Goal: Task Accomplishment & Management: Manage account settings

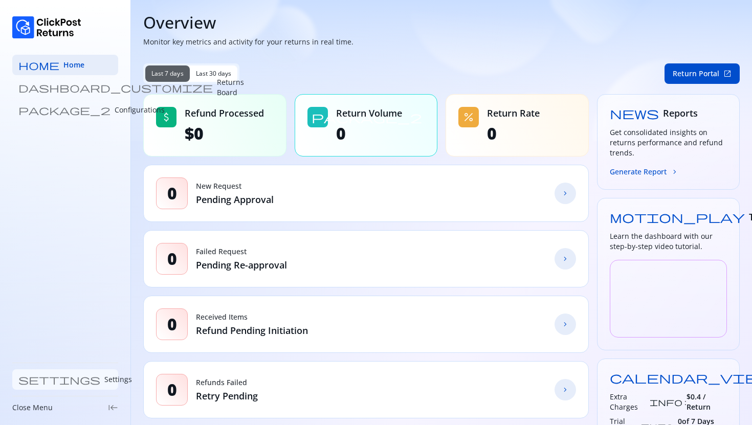
click at [104, 383] on p "Settings" at bounding box center [118, 380] width 28 height 10
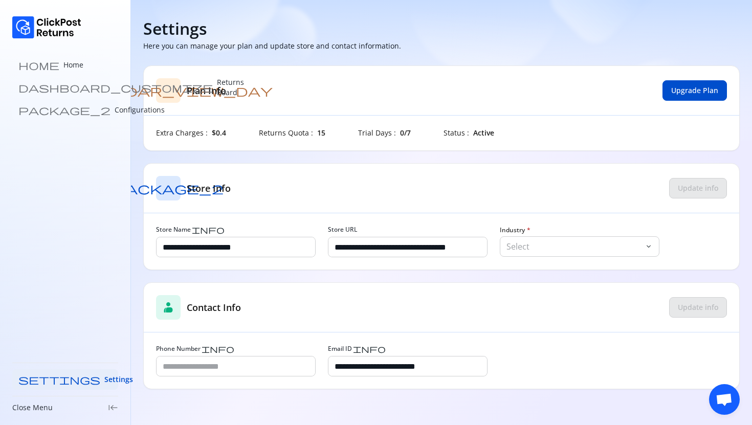
click at [54, 117] on link "package_2 Configurations" at bounding box center [65, 110] width 106 height 20
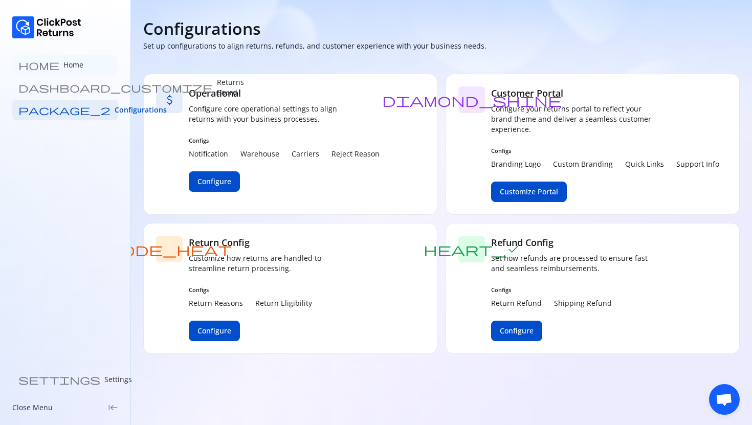
click at [63, 63] on p "Home" at bounding box center [73, 65] width 20 height 10
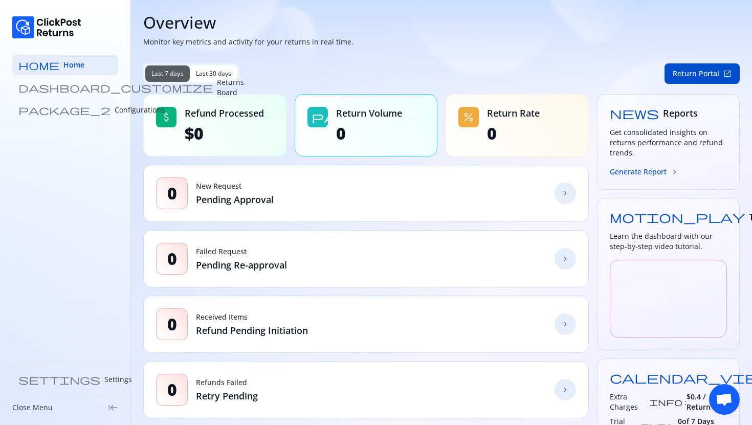
click at [115, 110] on p "Configurations" at bounding box center [140, 110] width 50 height 10
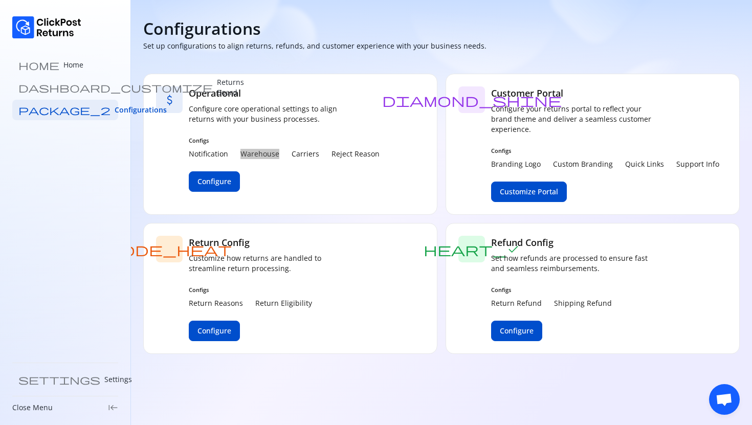
drag, startPoint x: 238, startPoint y: 154, endPoint x: 278, endPoint y: 154, distance: 39.9
click at [278, 154] on div "Notification Warehouse Carriers Reject Reason" at bounding box center [284, 154] width 191 height 10
click at [211, 181] on span "Configure" at bounding box center [215, 182] width 34 height 10
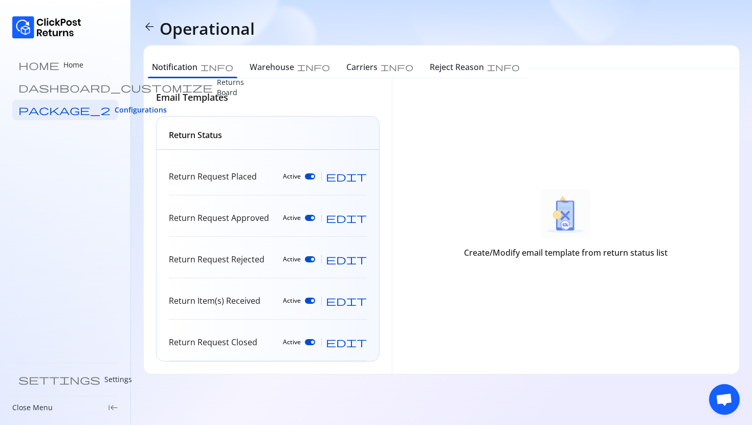
click at [309, 393] on main "arrow_back Operational Notification info Warehouse info Carriers info Reject Re…" at bounding box center [441, 212] width 621 height 425
click at [262, 69] on h6 "Warehouse" at bounding box center [272, 67] width 45 height 12
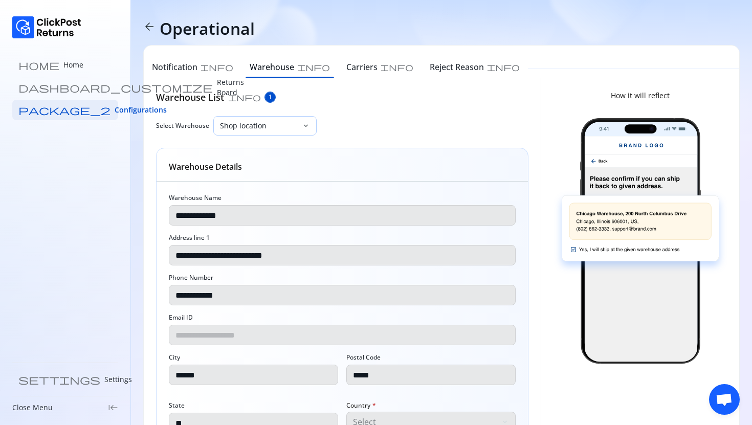
click at [273, 122] on p "Shop location" at bounding box center [259, 126] width 78 height 10
click at [193, 67] on h6 "Notification" at bounding box center [175, 67] width 46 height 12
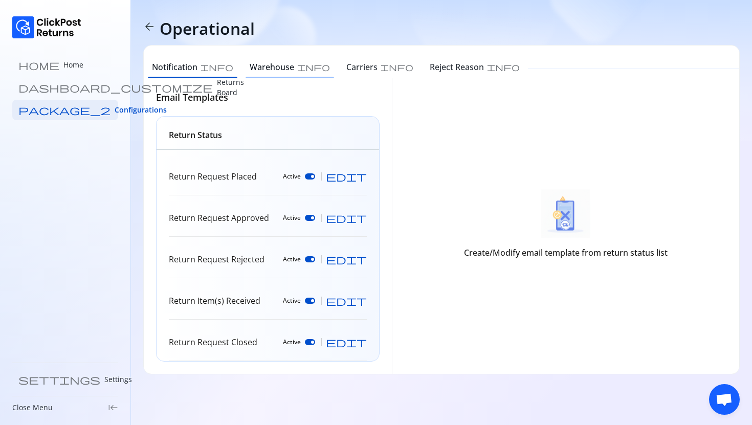
click at [250, 63] on h6 "Warehouse" at bounding box center [272, 67] width 45 height 12
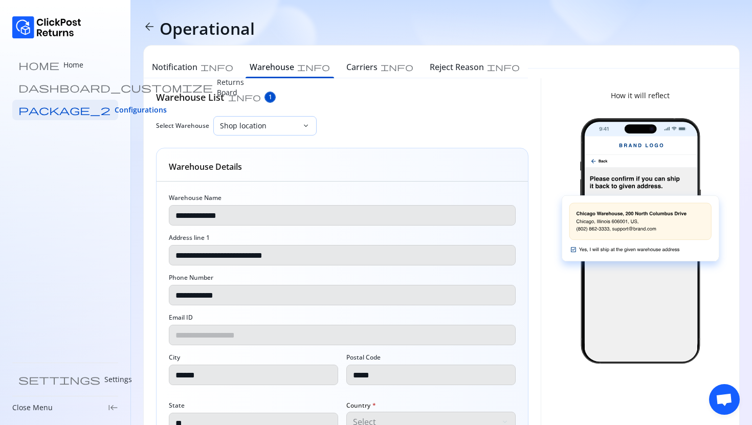
click at [271, 126] on p "Shop location" at bounding box center [259, 126] width 78 height 10
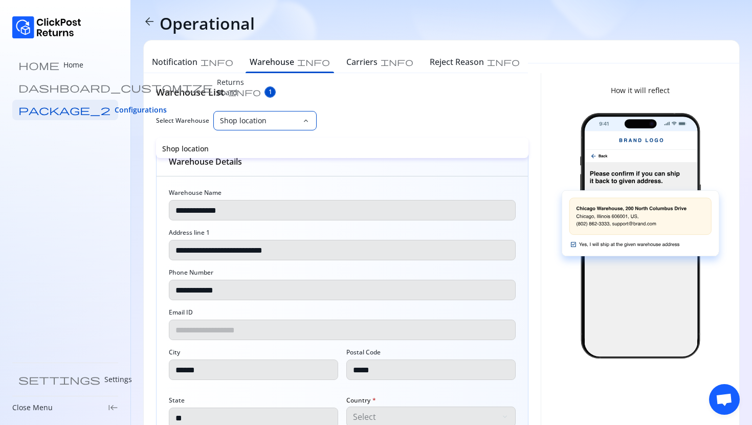
scroll to position [95, 0]
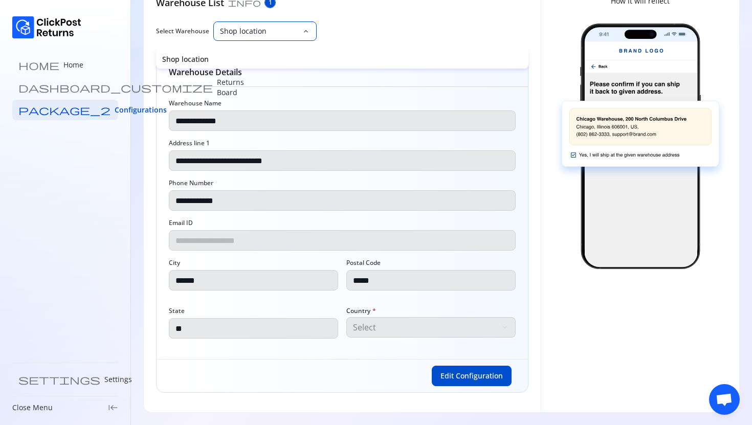
click at [181, 56] on p "Shop location" at bounding box center [342, 59] width 360 height 10
click at [249, 28] on p "Select Input" at bounding box center [259, 31] width 78 height 10
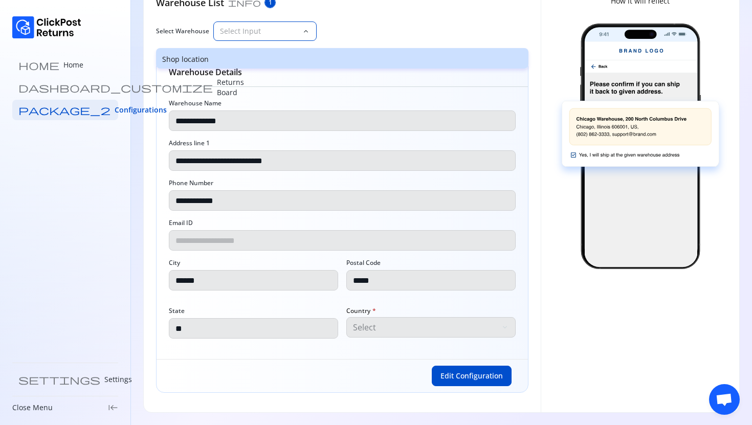
click at [228, 54] on p "Shop location" at bounding box center [342, 59] width 360 height 10
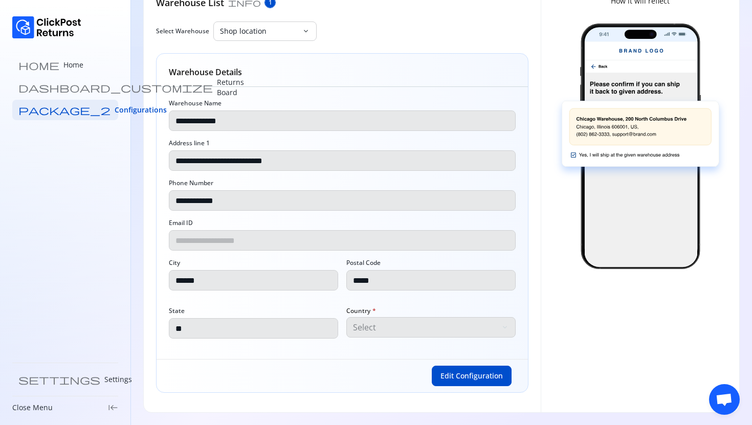
click at [281, 361] on div "Edit Configuration" at bounding box center [343, 375] width 372 height 33
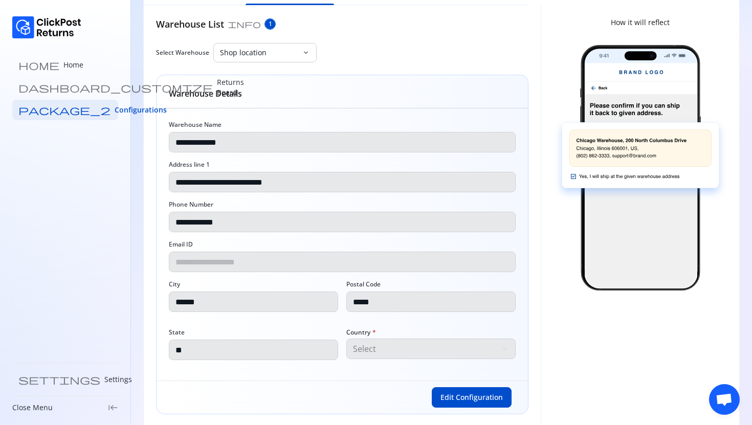
scroll to position [74, 0]
click at [457, 399] on span "Edit Configuration" at bounding box center [472, 397] width 62 height 10
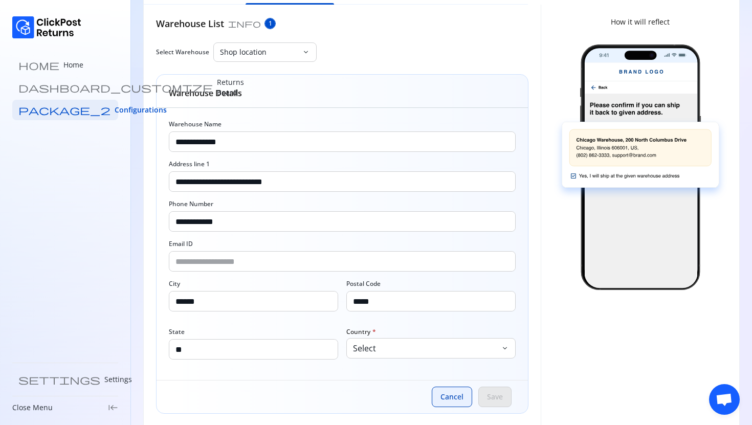
click at [455, 399] on span "Cancel" at bounding box center [452, 397] width 23 height 10
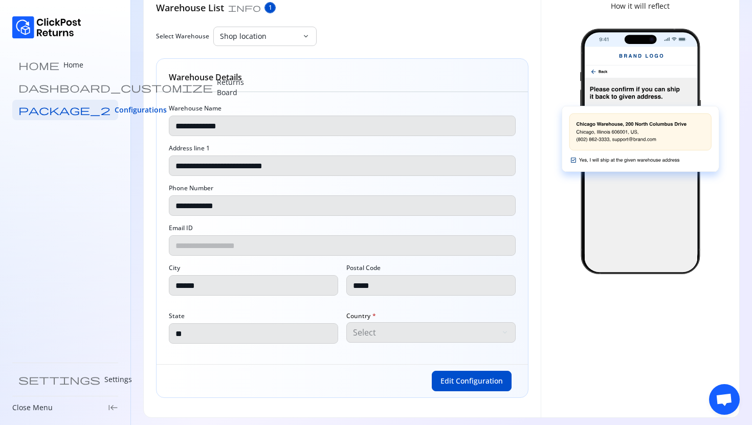
scroll to position [85, 0]
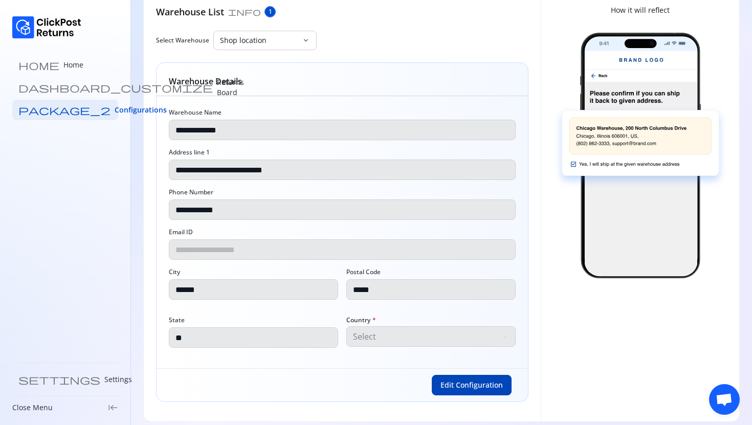
click at [450, 388] on span "Edit Configuration" at bounding box center [472, 385] width 62 height 10
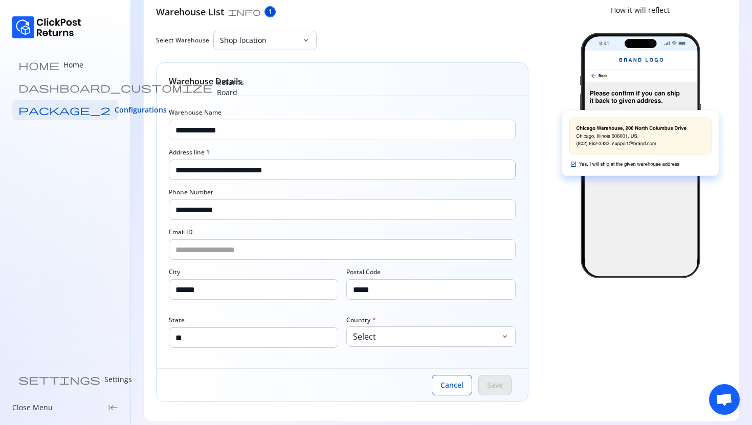
click at [297, 166] on input "**********" at bounding box center [342, 169] width 346 height 19
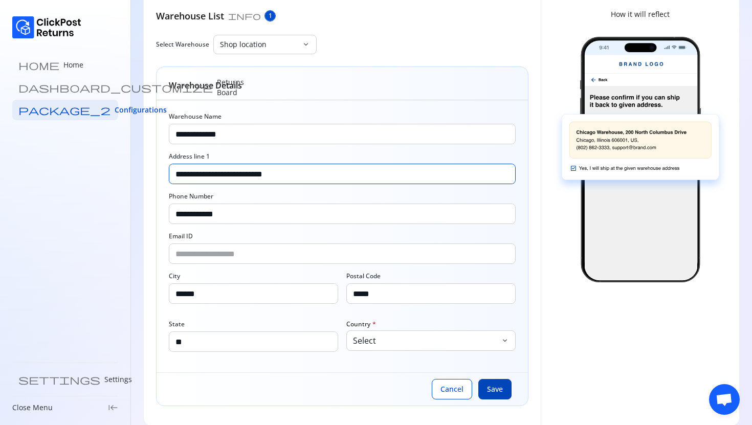
scroll to position [79, 0]
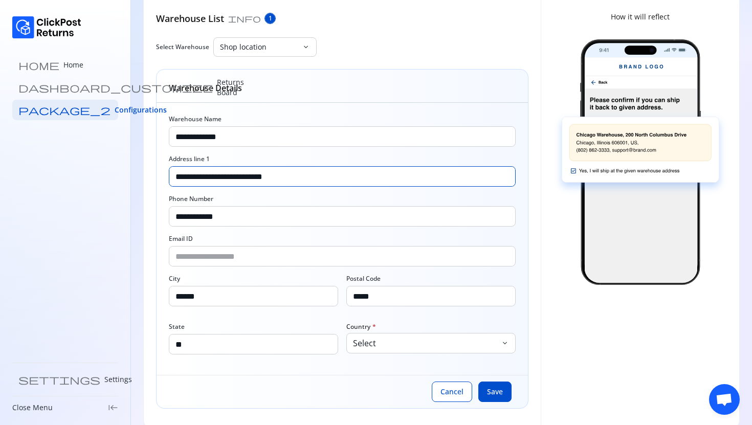
type input "**********"
click at [499, 389] on span "Save" at bounding box center [495, 392] width 16 height 10
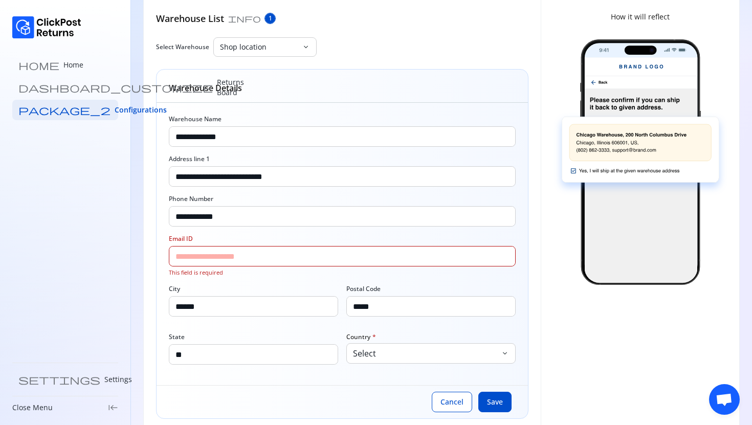
click at [201, 260] on input "Email ID" at bounding box center [342, 256] width 346 height 19
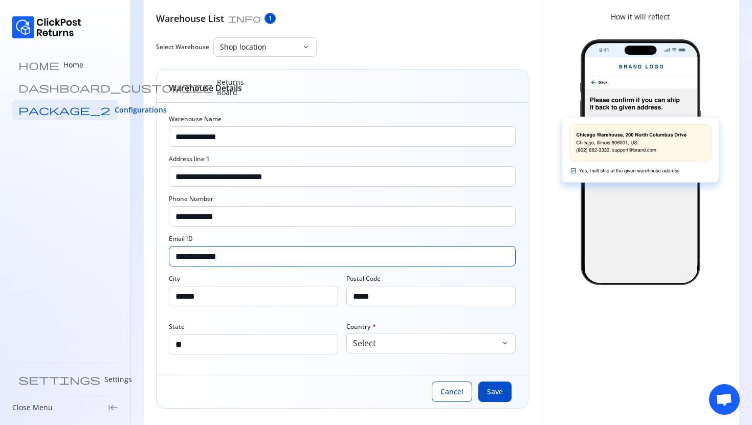
type input "**********"
click at [138, 289] on div "**********" at bounding box center [441, 181] width 621 height 520
click at [488, 394] on span "Save" at bounding box center [495, 392] width 16 height 10
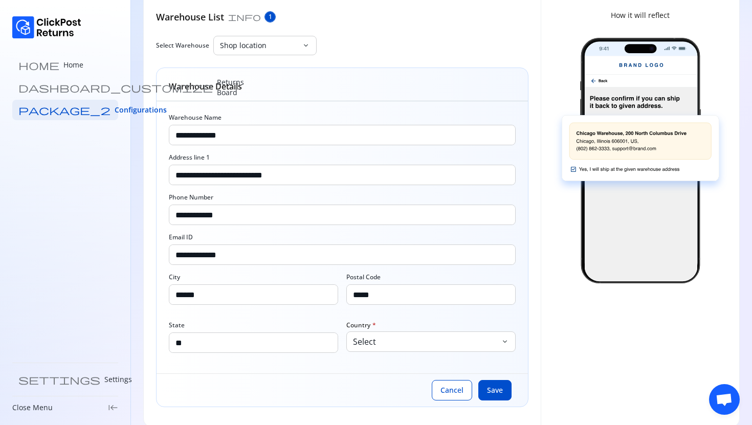
scroll to position [95, 0]
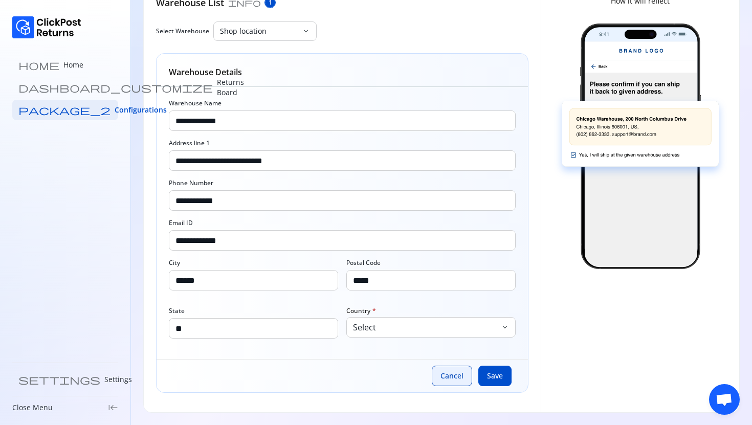
click at [460, 369] on button "Cancel" at bounding box center [452, 376] width 40 height 20
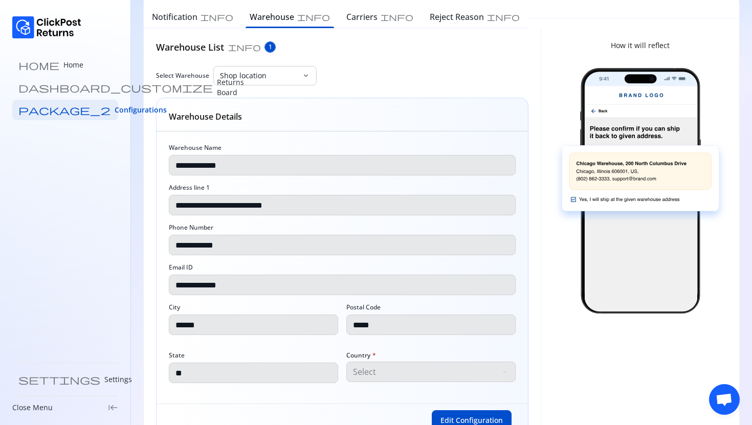
scroll to position [0, 0]
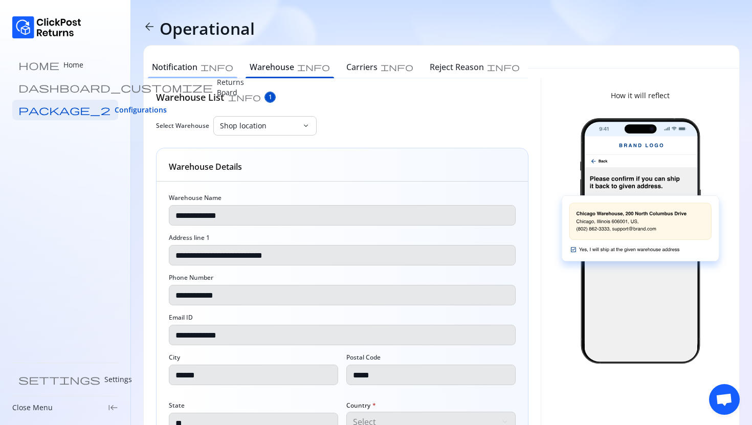
click at [180, 69] on h6 "Notification" at bounding box center [175, 67] width 46 height 12
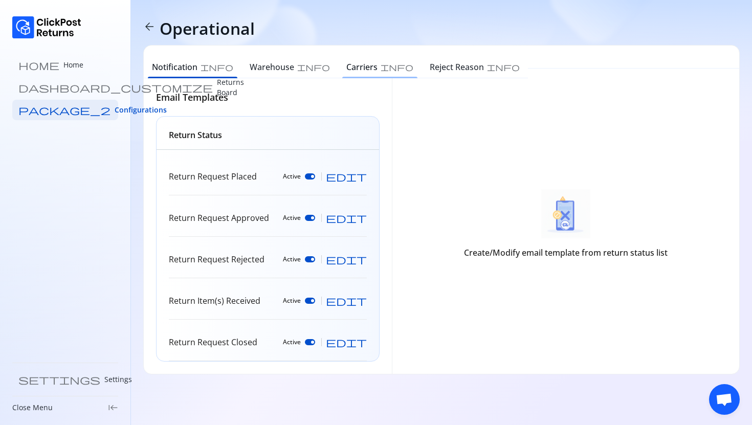
click at [346, 67] on h6 "Carriers" at bounding box center [361, 67] width 31 height 12
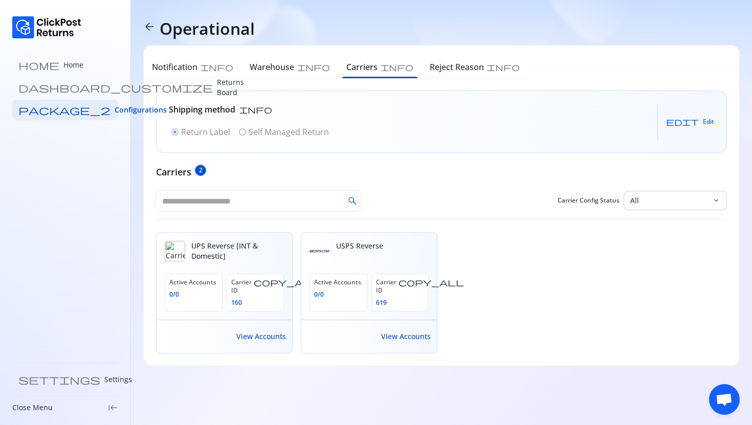
click at [150, 29] on span "arrow_back" at bounding box center [149, 26] width 12 height 12
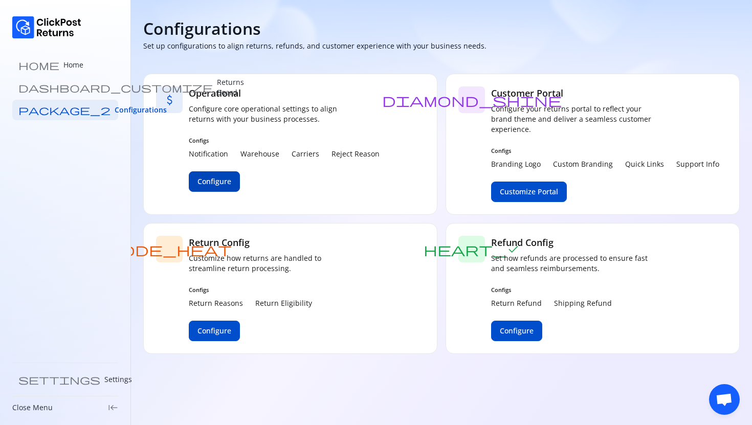
click at [205, 184] on span "Configure" at bounding box center [215, 182] width 34 height 10
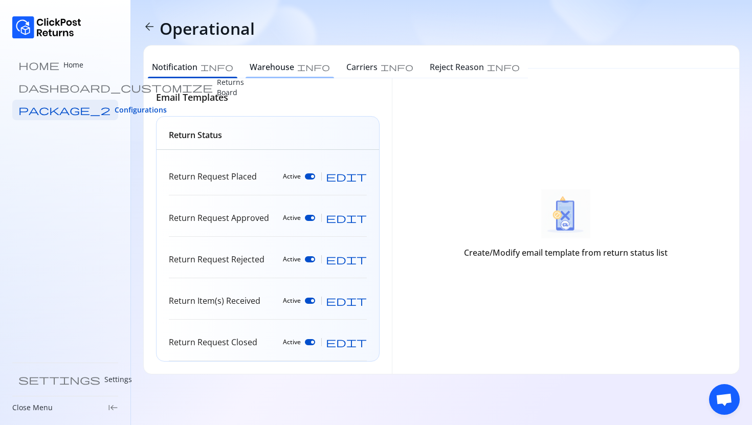
click at [256, 69] on h6 "Warehouse" at bounding box center [272, 67] width 45 height 12
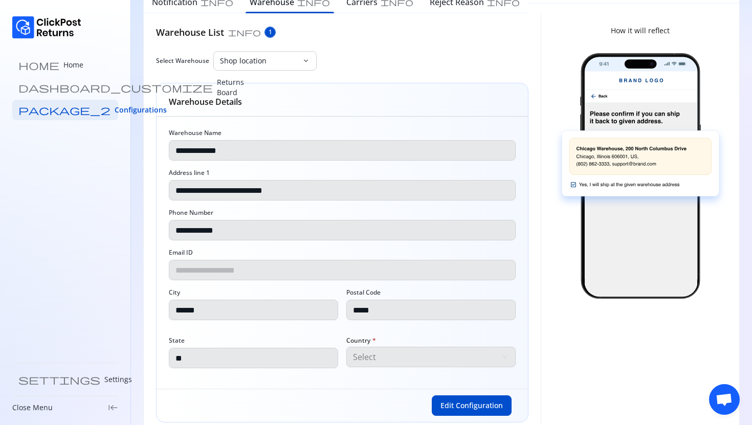
scroll to position [95, 0]
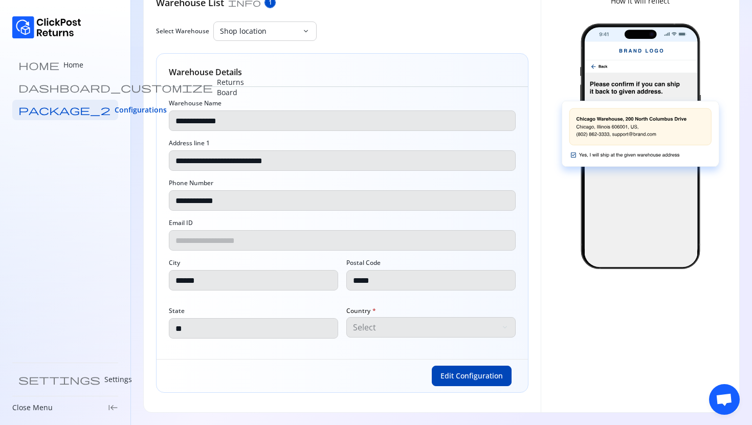
click at [459, 374] on span "Edit Configuration" at bounding box center [472, 376] width 62 height 10
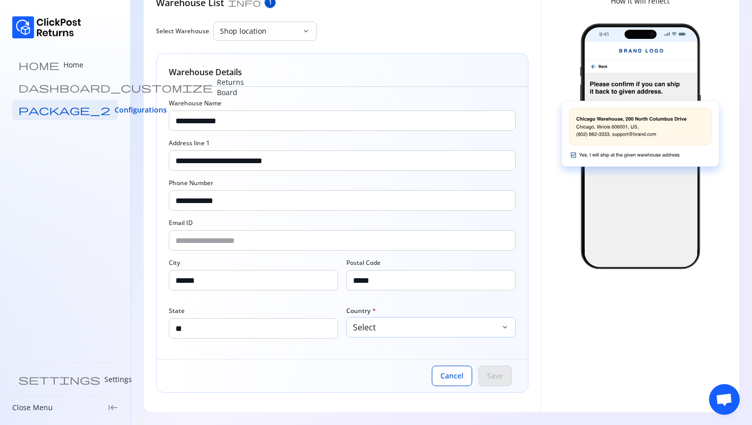
click at [381, 322] on p "Select" at bounding box center [426, 327] width 146 height 12
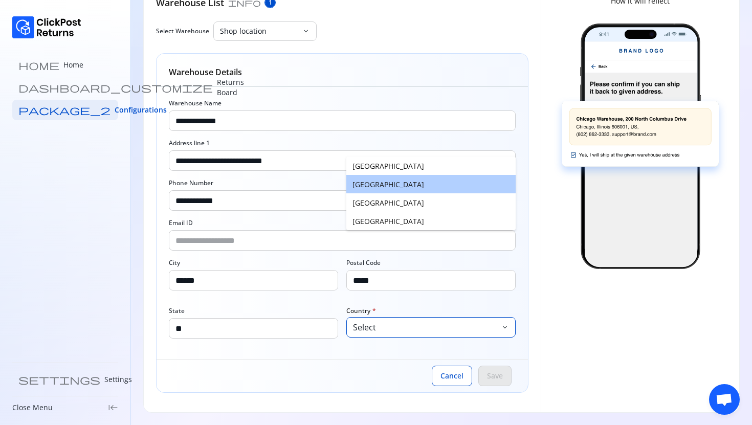
click at [382, 189] on button "Canada" at bounding box center [430, 184] width 169 height 18
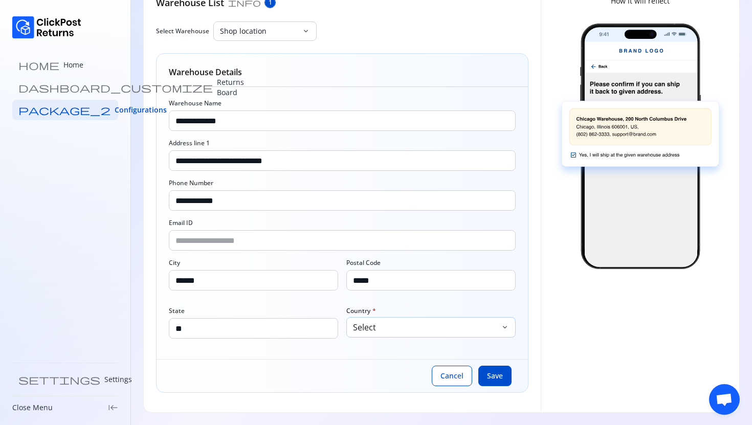
click at [367, 337] on button "Select keyboard_arrow_down" at bounding box center [430, 327] width 169 height 20
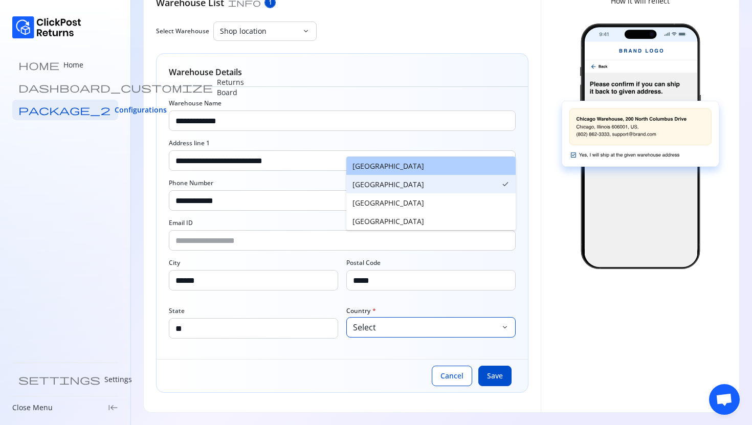
click at [361, 163] on button "United States" at bounding box center [430, 166] width 169 height 18
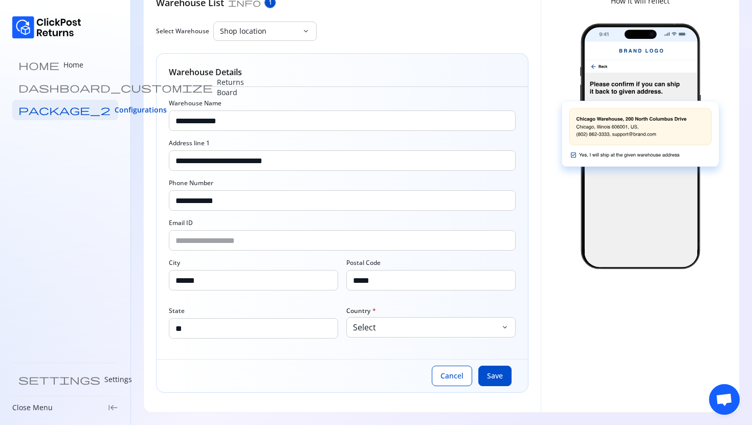
click at [360, 349] on div "Select keyboard_arrow_down" at bounding box center [430, 333] width 169 height 32
click at [366, 329] on p "Select" at bounding box center [426, 327] width 146 height 12
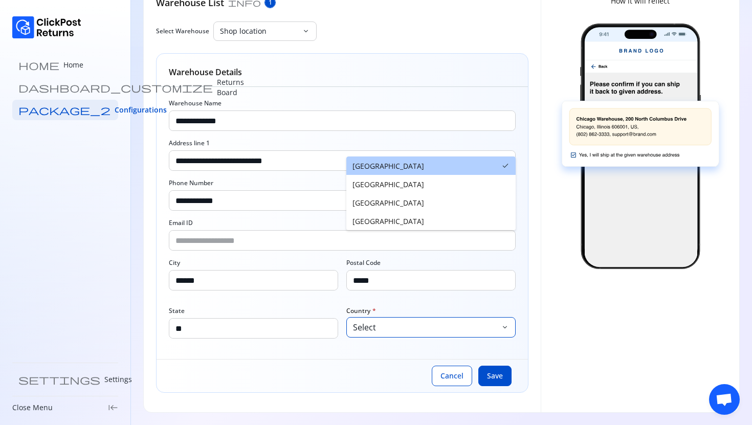
click at [388, 170] on button "United States check" at bounding box center [430, 166] width 169 height 18
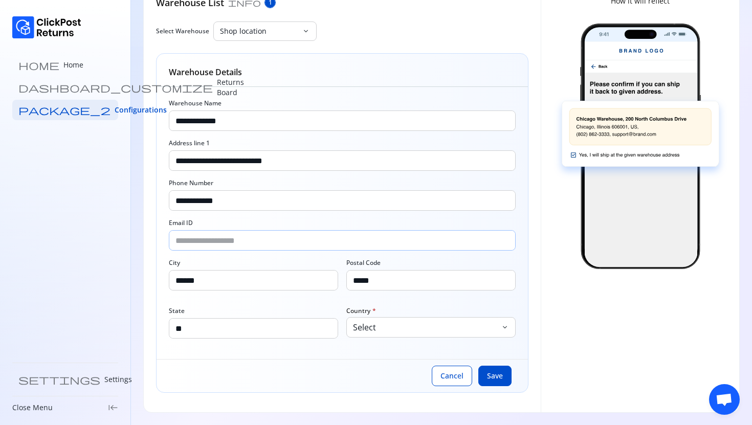
click at [204, 232] on input "Email ID" at bounding box center [342, 240] width 346 height 19
type input "**********"
click at [495, 373] on span "Save" at bounding box center [495, 376] width 16 height 10
click at [384, 325] on p "Select" at bounding box center [426, 327] width 146 height 12
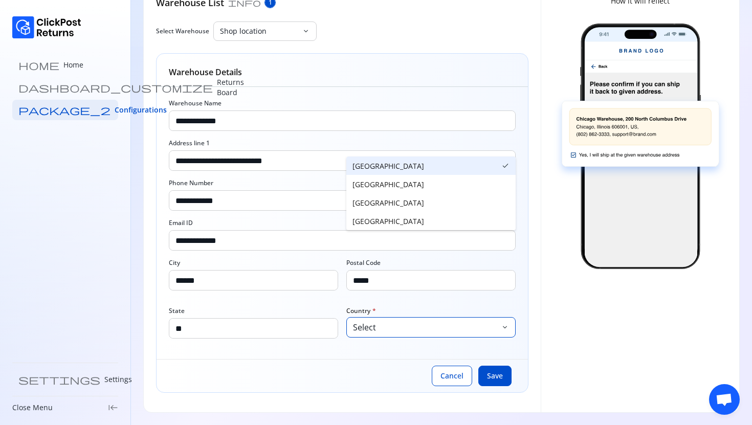
click at [384, 325] on p "Select" at bounding box center [426, 327] width 146 height 12
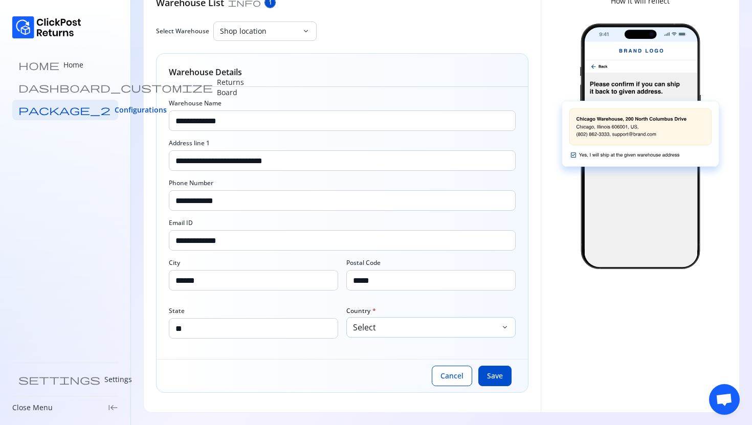
click at [384, 325] on p "Select" at bounding box center [426, 327] width 146 height 12
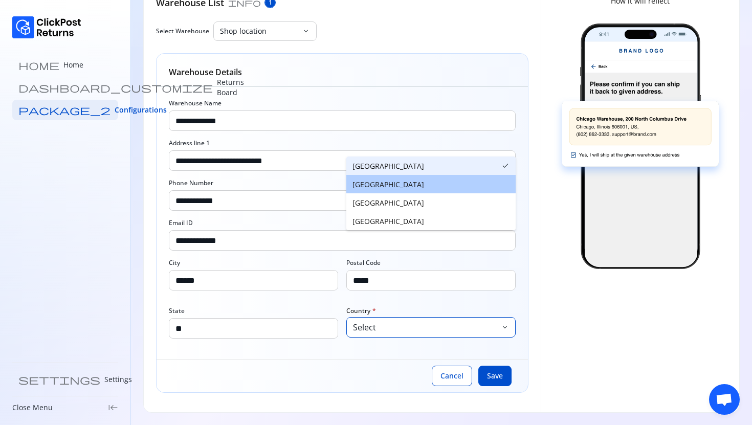
click at [372, 186] on button "Canada" at bounding box center [430, 184] width 169 height 18
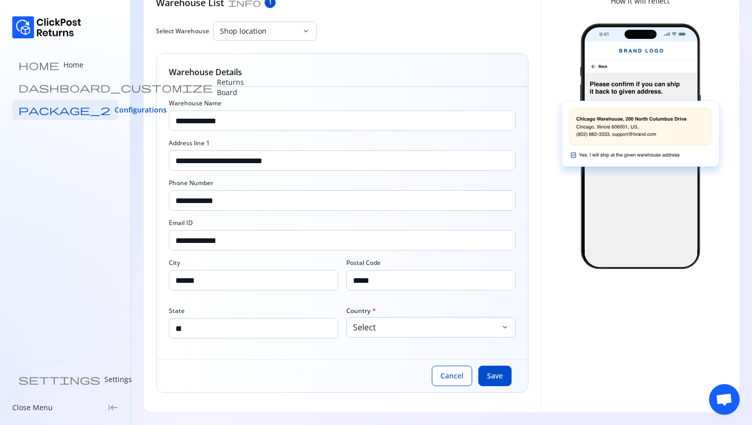
click at [385, 331] on p "Select" at bounding box center [426, 327] width 146 height 12
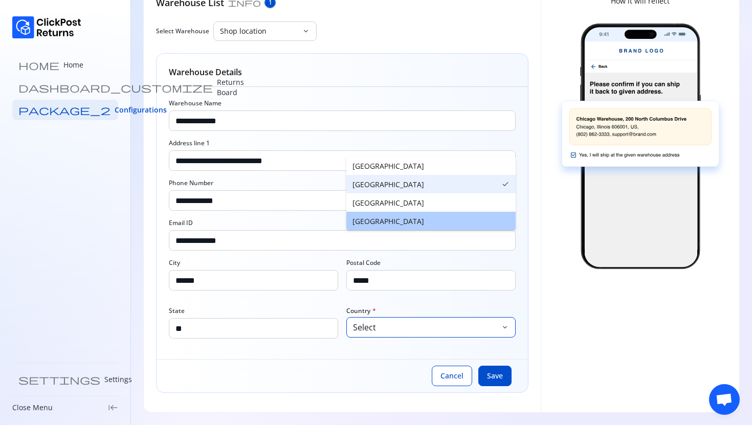
click at [361, 216] on button "Australia" at bounding box center [430, 221] width 169 height 18
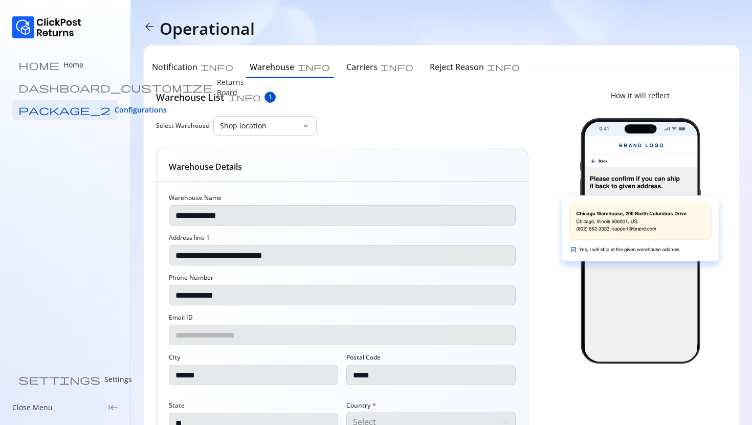
scroll to position [88, 0]
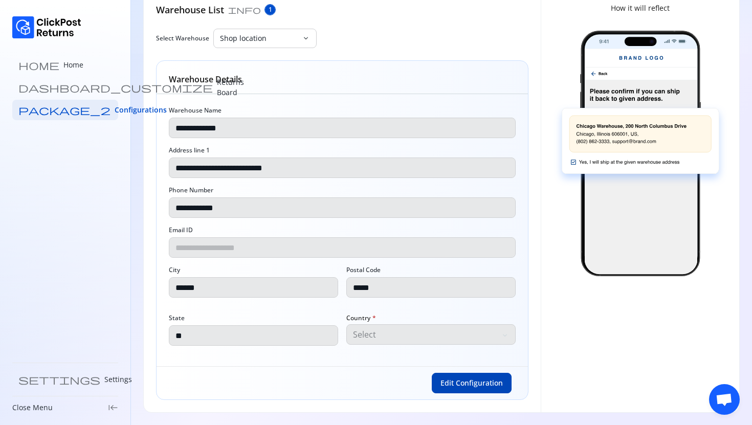
click at [464, 390] on button "Edit Configuration" at bounding box center [472, 383] width 80 height 20
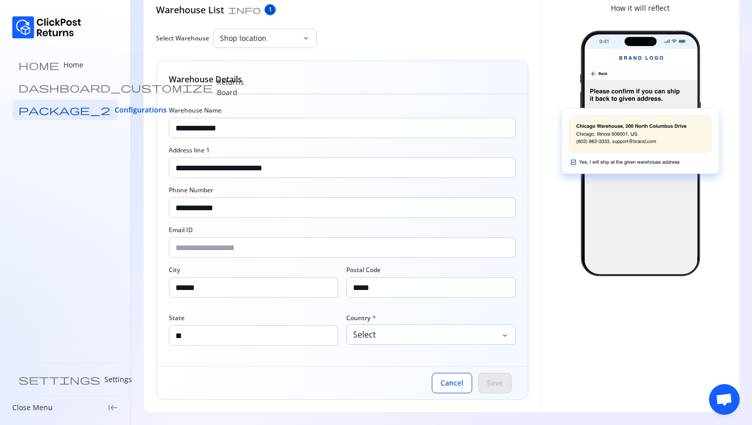
click at [390, 335] on p "Select" at bounding box center [426, 335] width 146 height 12
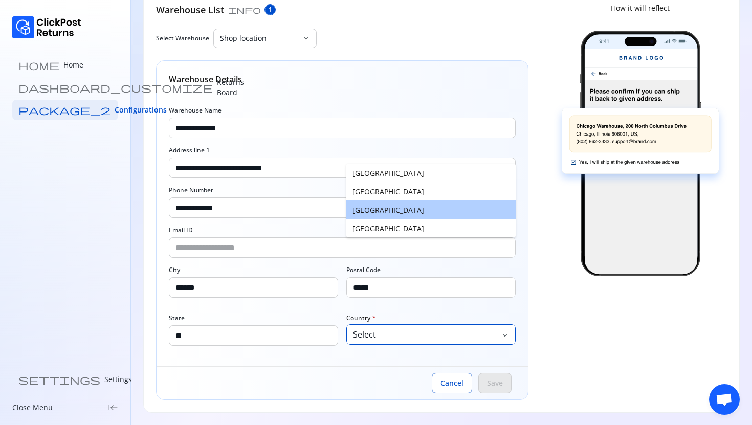
click at [376, 208] on button "United Kingdom" at bounding box center [430, 210] width 169 height 18
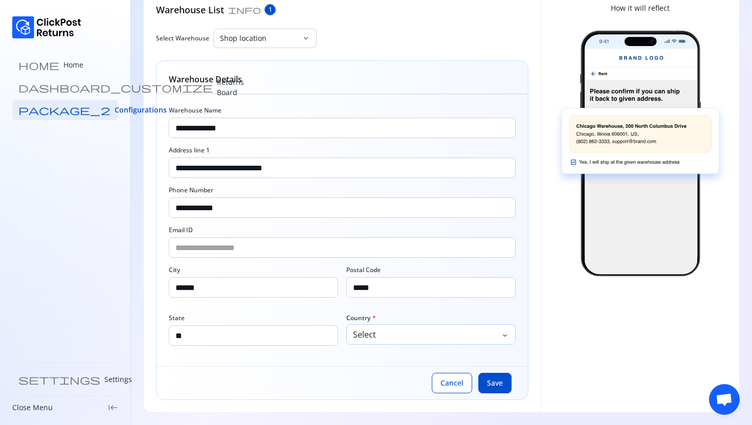
click at [388, 335] on p "Select" at bounding box center [426, 335] width 146 height 12
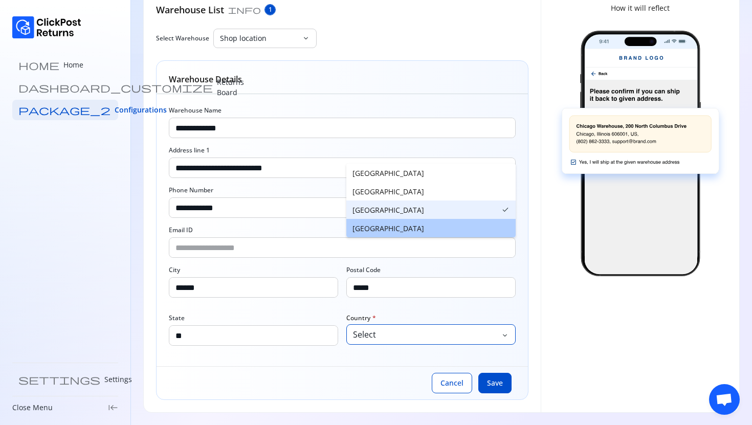
click at [366, 228] on button "Australia" at bounding box center [430, 228] width 169 height 18
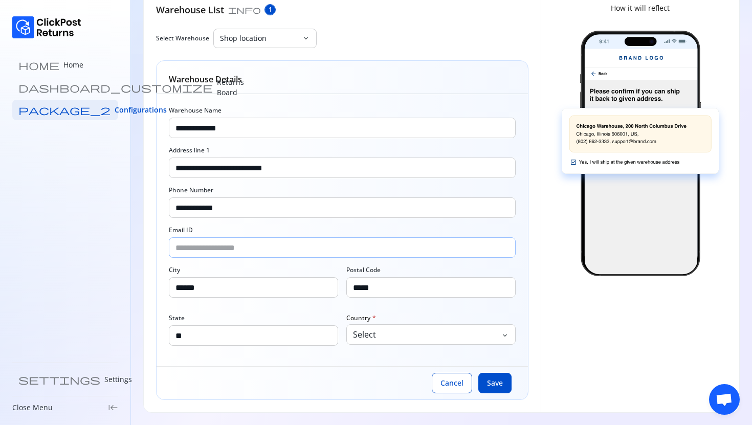
click at [191, 242] on input "Email ID" at bounding box center [342, 247] width 346 height 19
type input "**********"
click at [501, 385] on span "Save" at bounding box center [495, 383] width 16 height 10
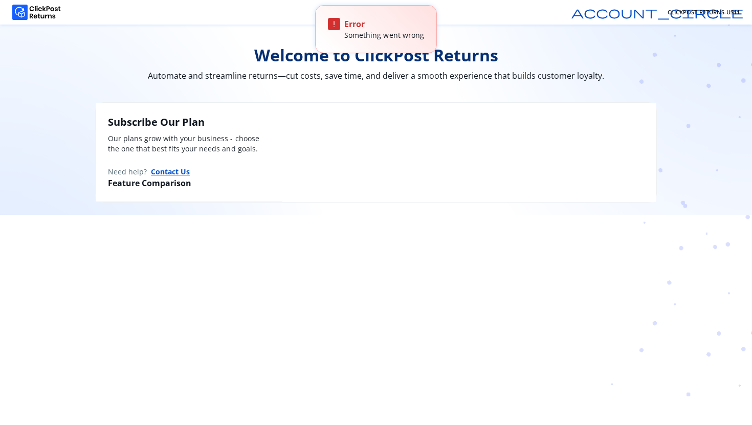
scroll to position [1, 0]
click at [322, 124] on div "Subscribe Our Plan Our plans grow with your business - choose the one that best…" at bounding box center [376, 151] width 561 height 99
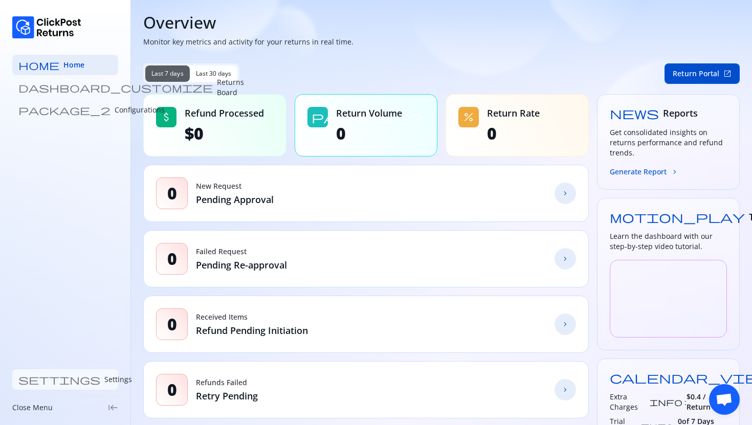
click at [104, 384] on p "Settings" at bounding box center [118, 380] width 28 height 10
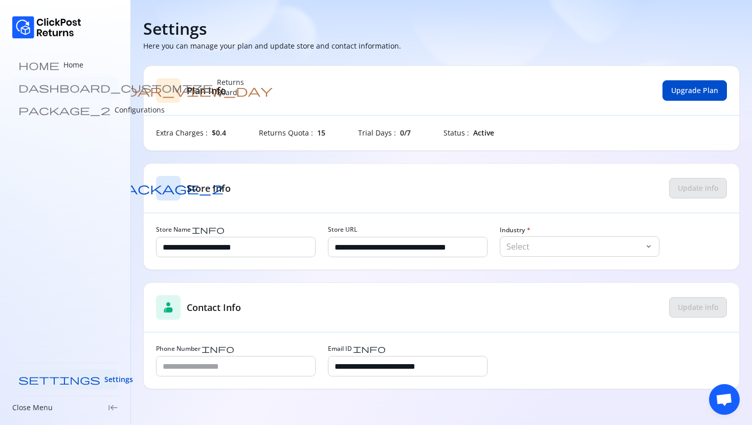
click at [82, 92] on link "dashboard_customize Returns Board" at bounding box center [65, 87] width 106 height 20
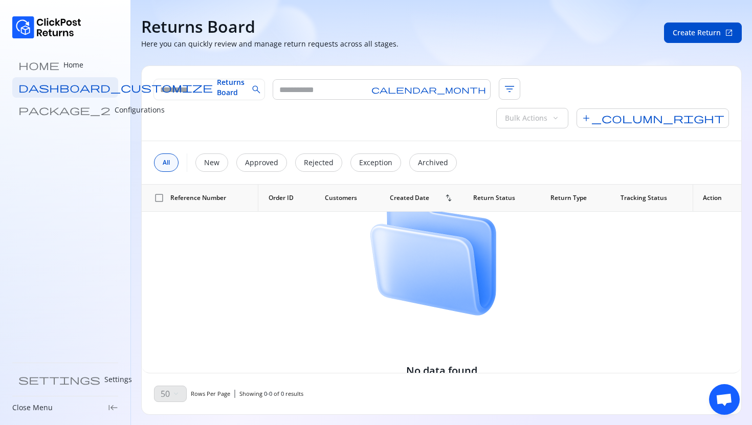
click at [115, 113] on p "Configurations" at bounding box center [140, 110] width 50 height 10
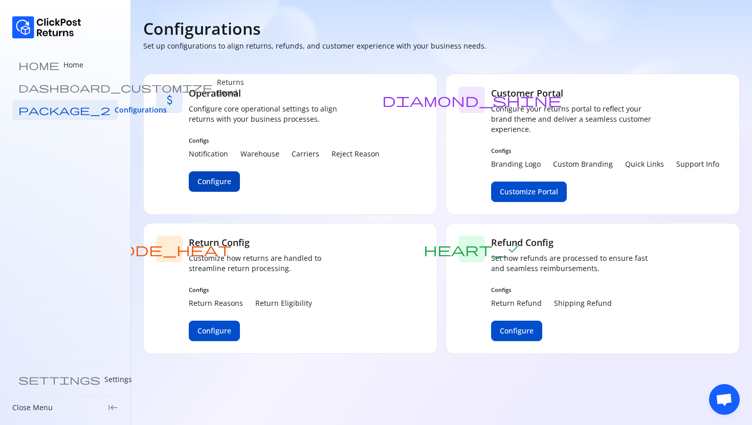
click at [225, 180] on span "Configure" at bounding box center [215, 182] width 34 height 10
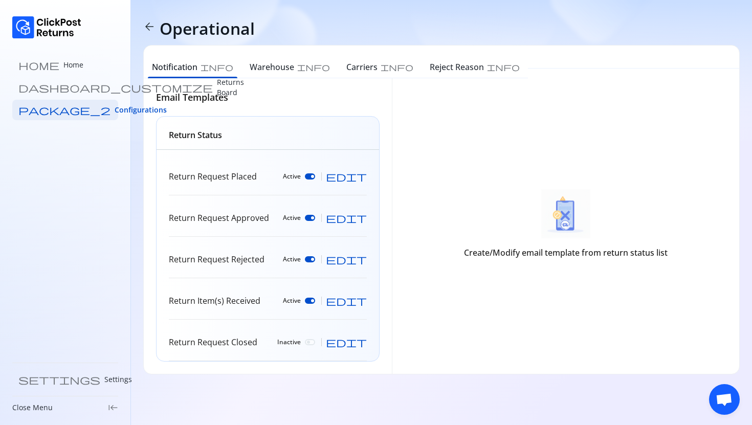
click at [366, 180] on span "edit" at bounding box center [346, 176] width 41 height 10
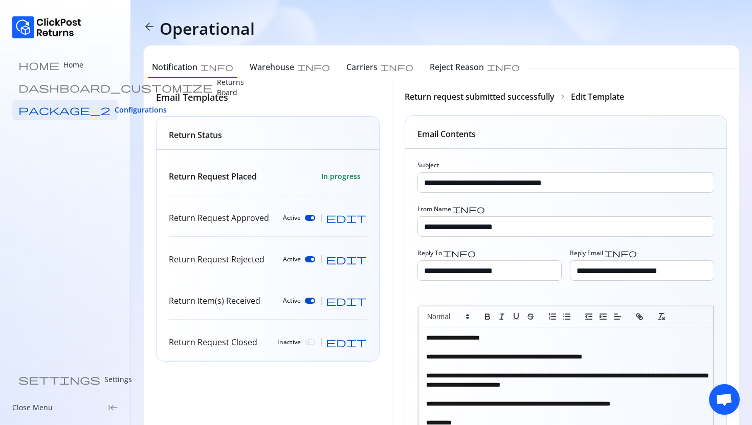
scroll to position [106, 0]
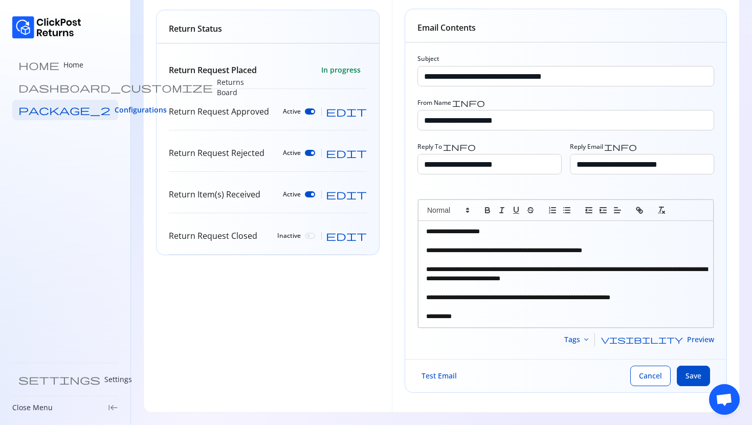
click at [595, 340] on button "Tags keyboard_arrow_down" at bounding box center [577, 340] width 35 height 14
click at [595, 336] on button "Tags keyboard_arrow_down" at bounding box center [577, 340] width 35 height 14
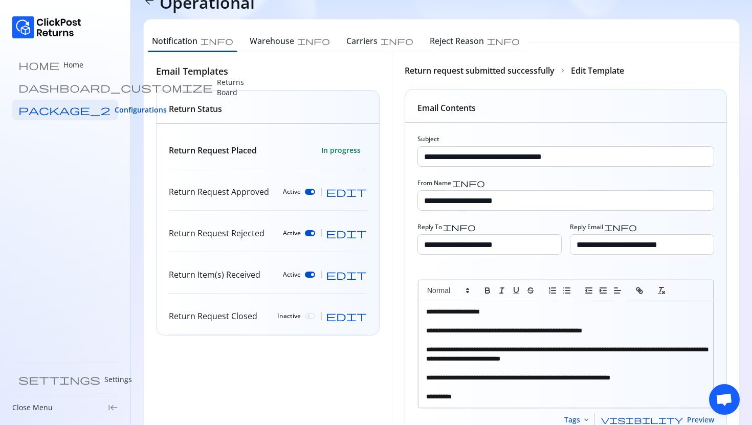
scroll to position [48, 0]
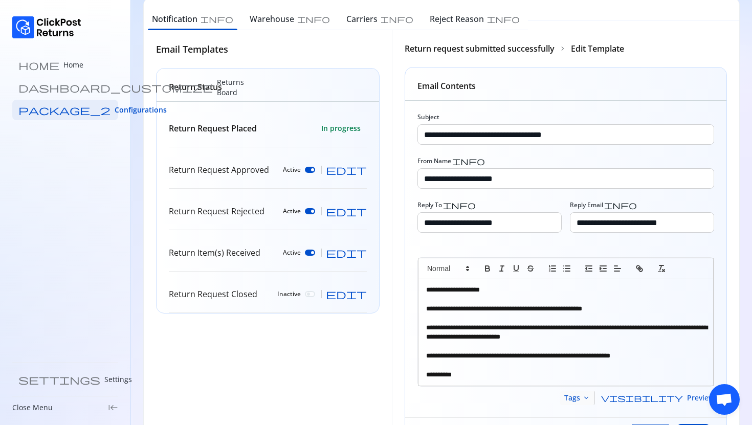
click at [591, 401] on span "keyboard_arrow_down" at bounding box center [586, 398] width 8 height 8
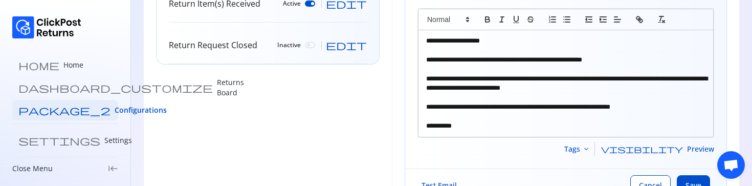
scroll to position [346, 0]
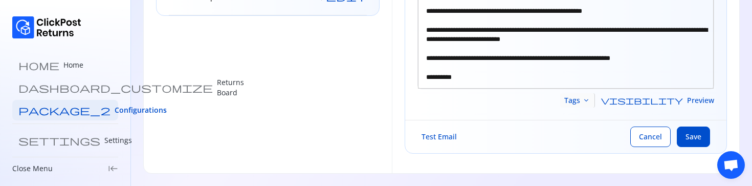
click at [591, 99] on span "keyboard_arrow_down" at bounding box center [586, 100] width 8 height 8
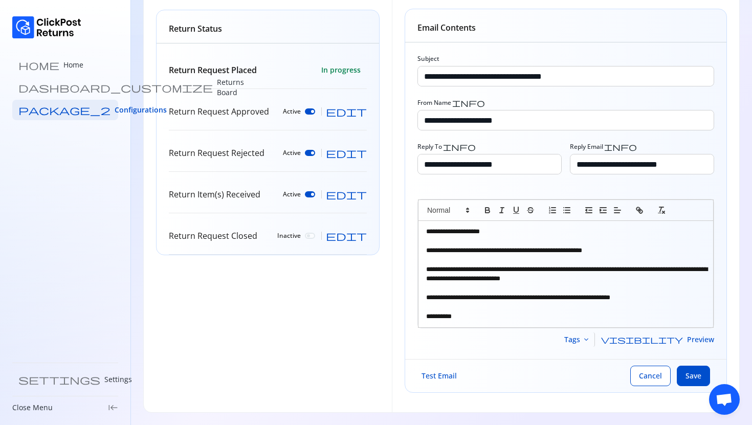
scroll to position [0, 0]
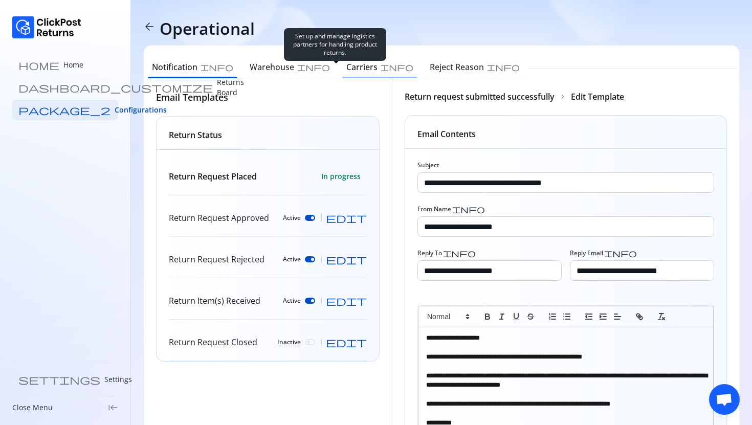
click at [346, 66] on h6 "Carriers" at bounding box center [361, 67] width 31 height 12
